Goal: Task Accomplishment & Management: Manage account settings

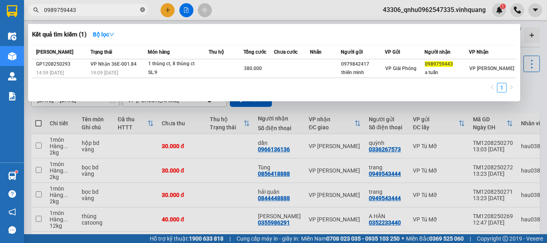
click at [142, 10] on icon "close-circle" at bounding box center [142, 9] width 5 height 5
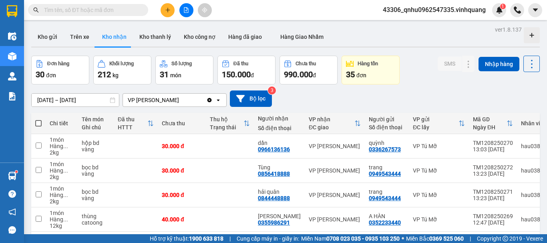
click at [122, 10] on input "text" at bounding box center [91, 10] width 95 height 9
paste input "0966887680"
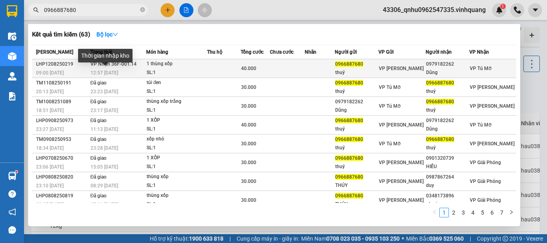
type input "0966887680"
click at [103, 73] on span "12:57 [DATE]" at bounding box center [105, 73] width 28 height 6
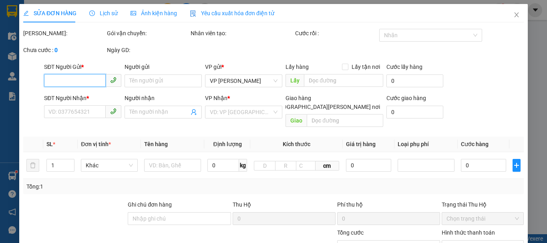
type input "0966887680"
type input "thuý"
type input "0979182262"
type input "Dũng"
type input "40.000"
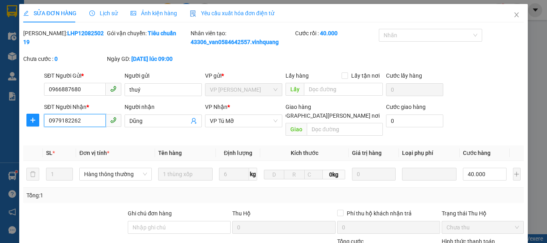
click at [87, 124] on input "0979182262" at bounding box center [75, 120] width 62 height 13
click at [515, 15] on icon "close" at bounding box center [517, 14] width 4 height 5
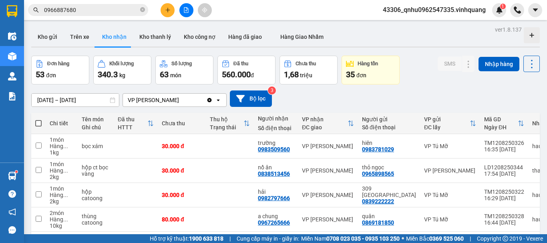
click at [143, 11] on icon "close-circle" at bounding box center [142, 9] width 5 height 5
click at [122, 12] on input "text" at bounding box center [91, 10] width 95 height 9
paste input "0972021016"
type input "0972021016"
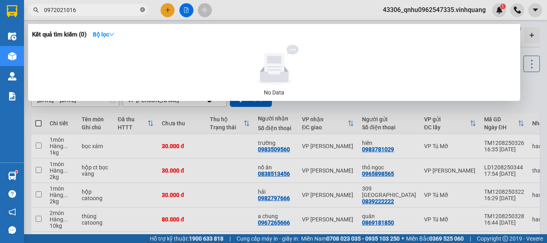
drag, startPoint x: 128, startPoint y: 11, endPoint x: 141, endPoint y: 10, distance: 12.9
click at [129, 11] on input "0972021016" at bounding box center [91, 10] width 95 height 9
click at [143, 10] on icon "close-circle" at bounding box center [142, 9] width 5 height 5
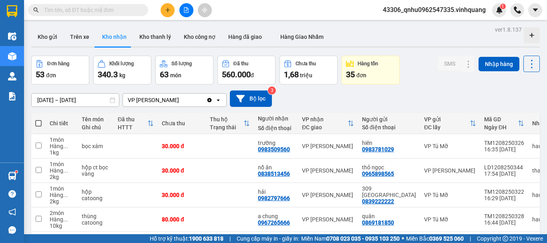
click at [123, 11] on input "text" at bounding box center [91, 10] width 95 height 9
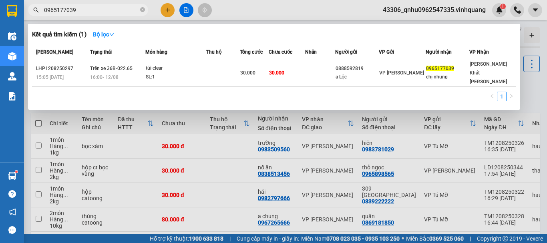
type input "0965177039"
click at [142, 12] on icon "close-circle" at bounding box center [142, 9] width 5 height 5
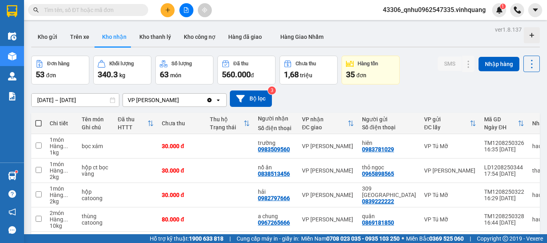
click at [137, 10] on input "text" at bounding box center [91, 10] width 95 height 9
paste input "0975050493"
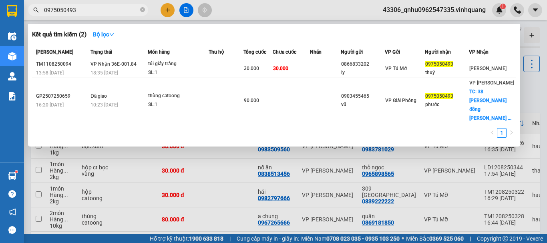
type input "0975050493"
click at [445, 9] on div at bounding box center [273, 121] width 547 height 243
click at [445, 9] on span "43306_qnhu0962547335.vinhquang" at bounding box center [434, 10] width 116 height 10
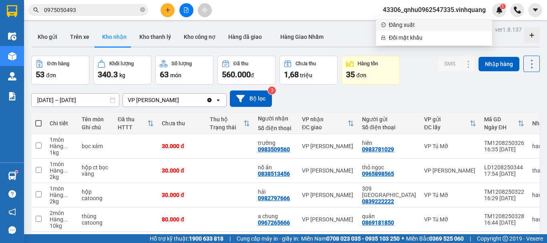
click at [421, 27] on span "Đăng xuất" at bounding box center [438, 24] width 99 height 9
